Goal: Transaction & Acquisition: Purchase product/service

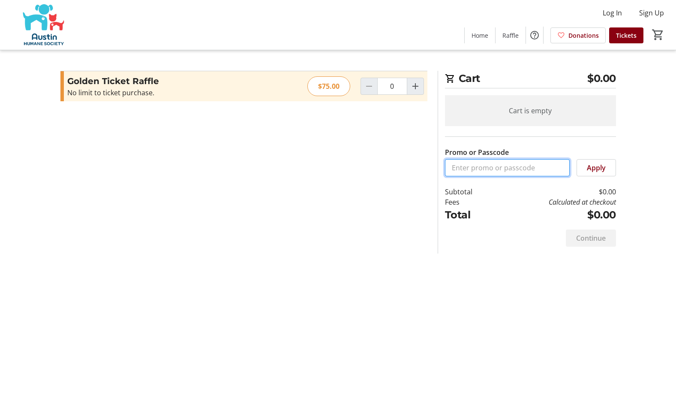
click at [494, 166] on input "Promo or Passcode" at bounding box center [507, 167] width 125 height 17
click at [413, 87] on mat-icon "Increment by one" at bounding box center [415, 86] width 10 height 10
type input "1"
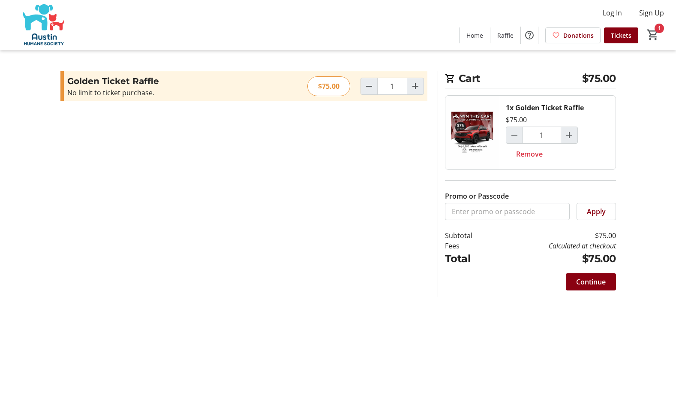
click at [584, 296] on div "Continue" at bounding box center [530, 281] width 171 height 31
click at [582, 281] on span "Continue" at bounding box center [591, 282] width 30 height 10
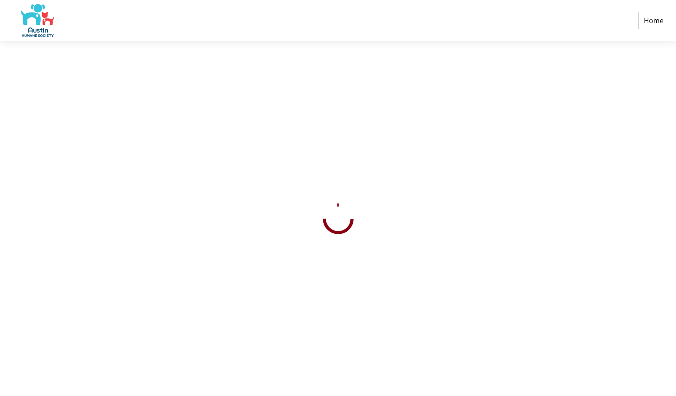
select select "US"
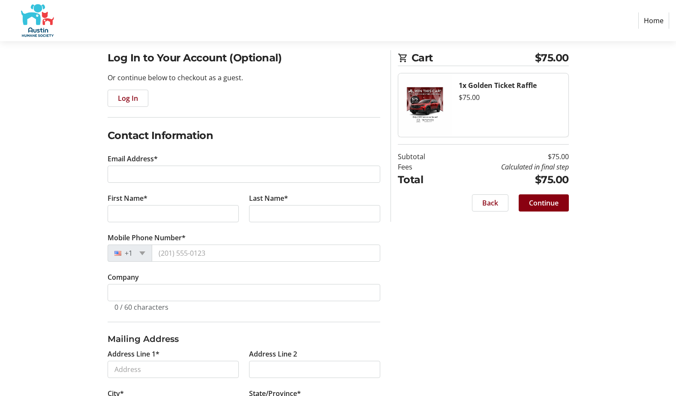
scroll to position [72, 0]
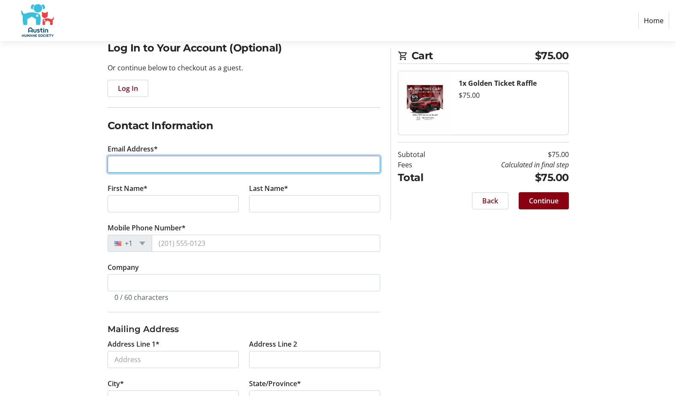
click at [249, 170] on input "Email Address*" at bounding box center [244, 164] width 273 height 17
type input "[PERSON_NAME].[PERSON_NAME]"
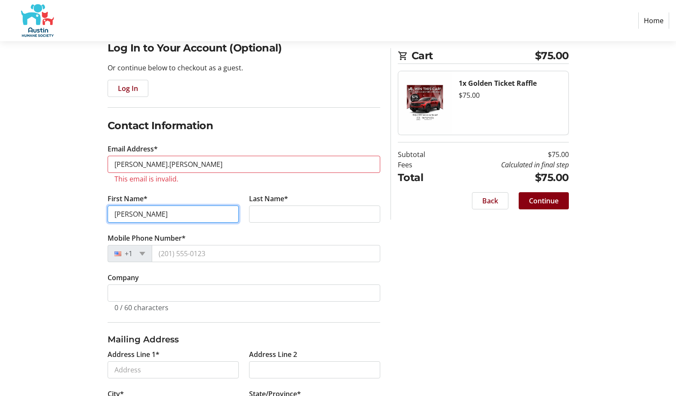
type input "[PERSON_NAME]"
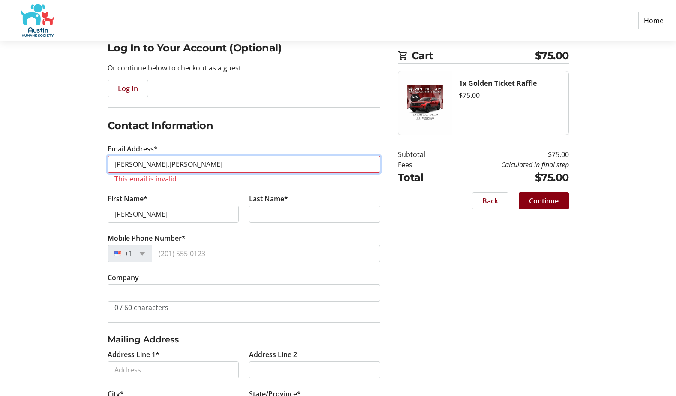
click at [259, 163] on input "[PERSON_NAME].[PERSON_NAME]" at bounding box center [244, 164] width 273 height 17
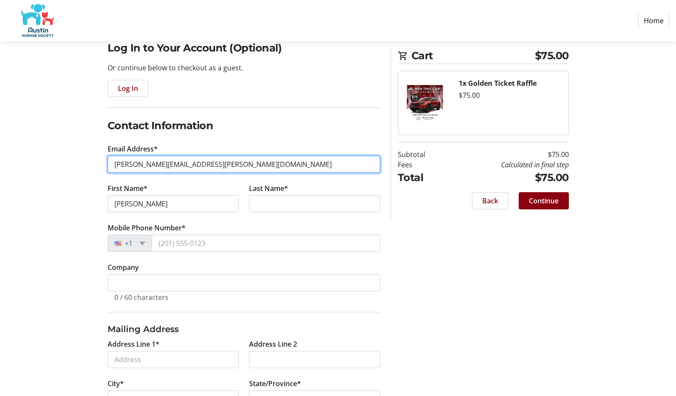
type input "[PERSON_NAME][EMAIL_ADDRESS][PERSON_NAME][DOMAIN_NAME]"
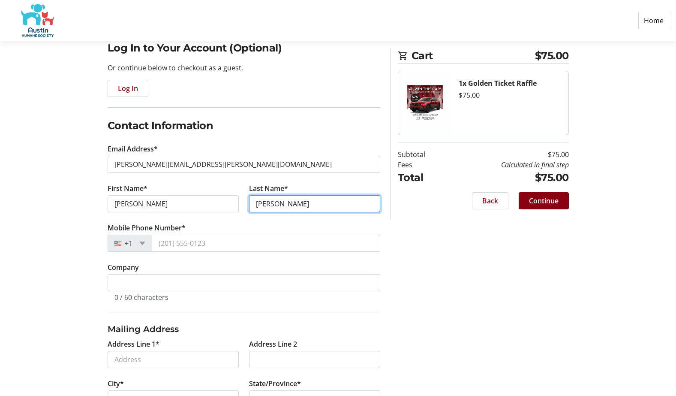
type input "[PERSON_NAME]"
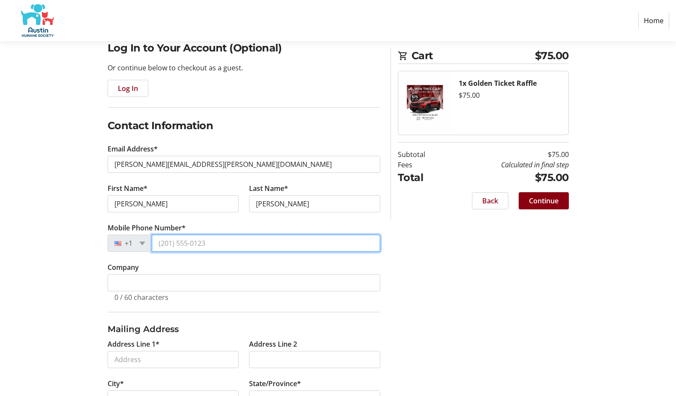
click at [230, 249] on input "Mobile Phone Number*" at bounding box center [266, 243] width 229 height 17
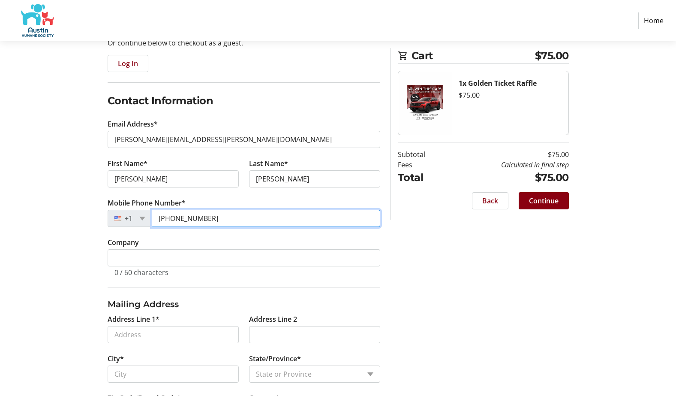
scroll to position [144, 0]
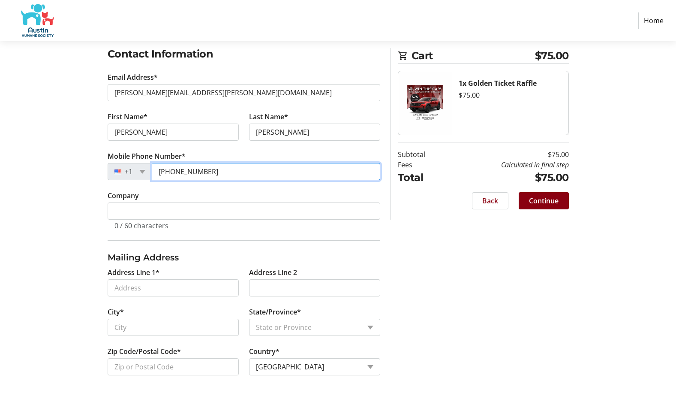
type input "[PHONE_NUMBER]"
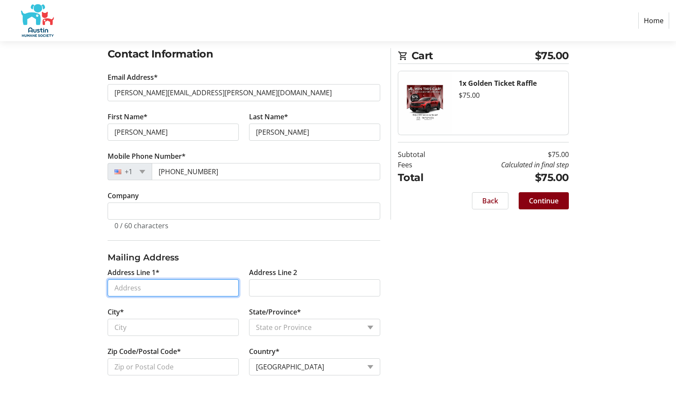
click at [171, 289] on input "Address Line 1*" at bounding box center [173, 287] width 131 height 17
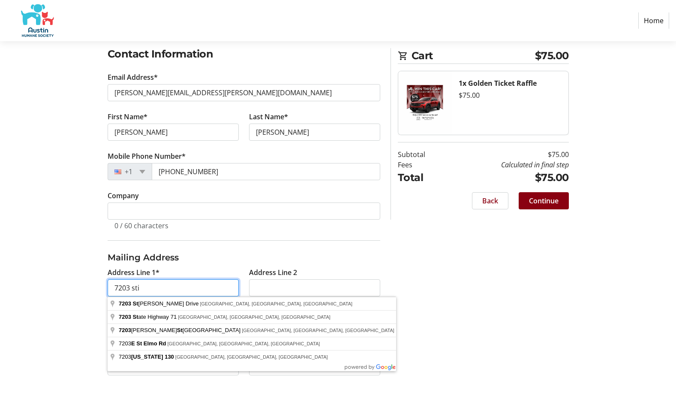
type input "7203 stit"
select select
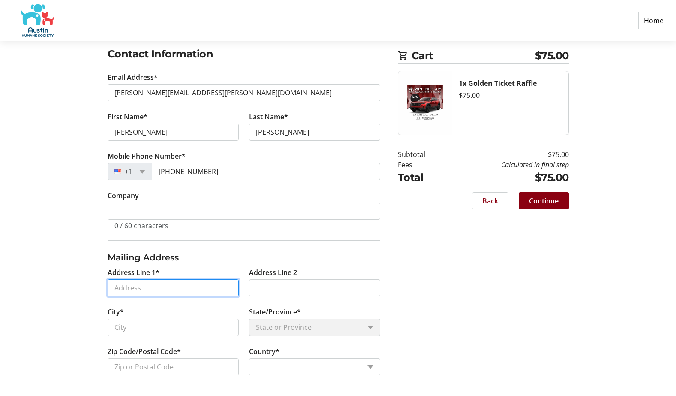
click at [147, 294] on input "Address Line 1*" at bounding box center [173, 287] width 131 height 17
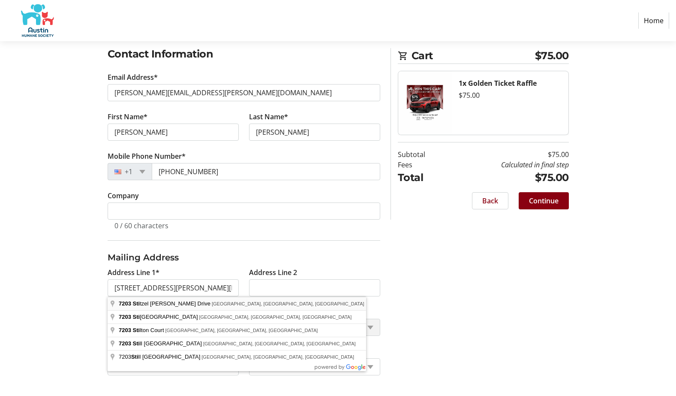
type input "[STREET_ADDRESS][PERSON_NAME][PERSON_NAME]"
type input "Austin"
select select
type input "78747"
select select "US"
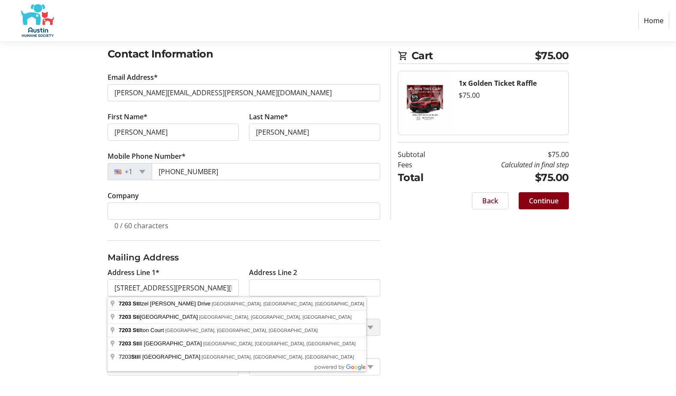
select select "[GEOGRAPHIC_DATA]"
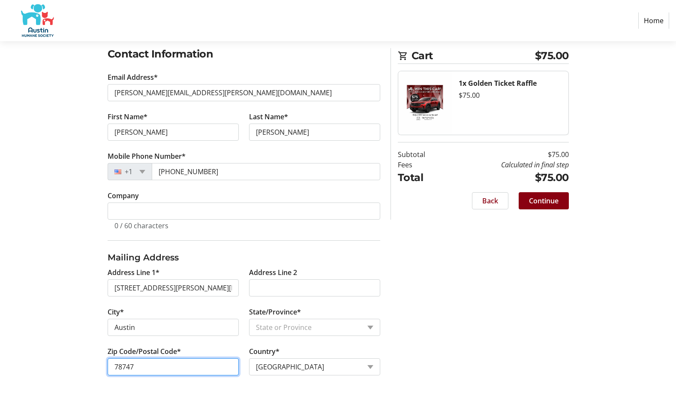
click at [155, 365] on input "78747" at bounding box center [173, 366] width 131 height 17
type input "78744"
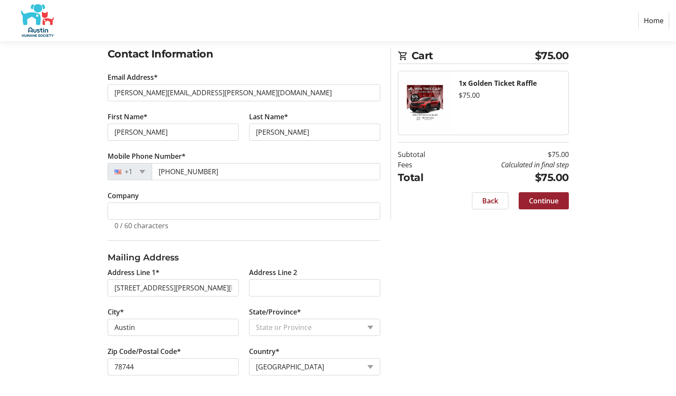
click at [548, 194] on span at bounding box center [544, 200] width 50 height 21
